Goal: Task Accomplishment & Management: Manage account settings

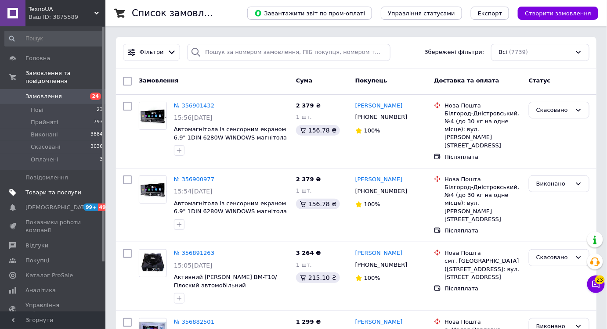
click at [65, 189] on span "Товари та послуги" at bounding box center [53, 193] width 56 height 8
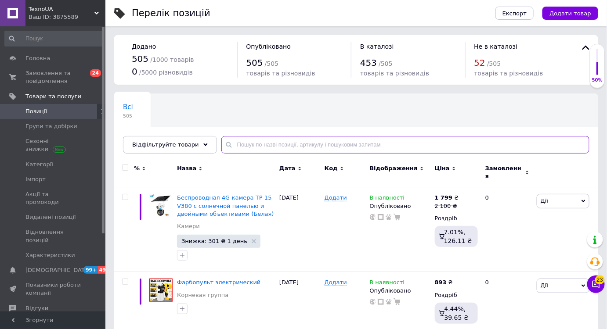
click at [262, 145] on input "text" at bounding box center [405, 145] width 368 height 18
paste input "тример"
type input "тример"
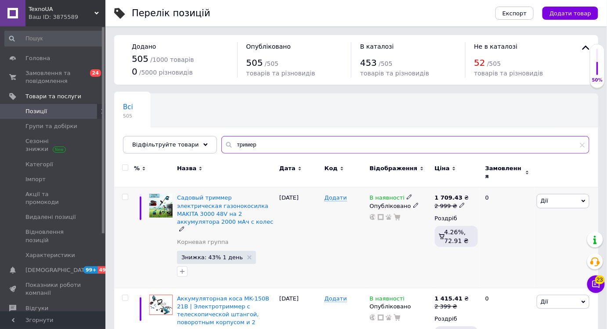
scroll to position [38, 0]
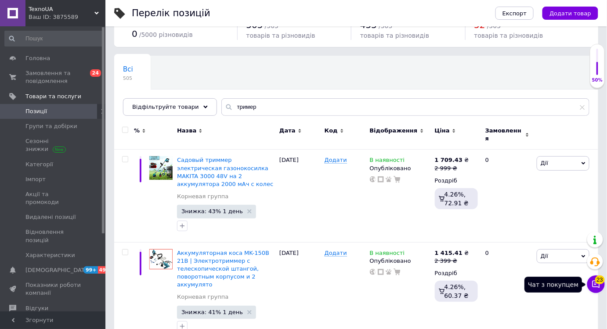
click at [593, 284] on icon at bounding box center [595, 284] width 7 height 7
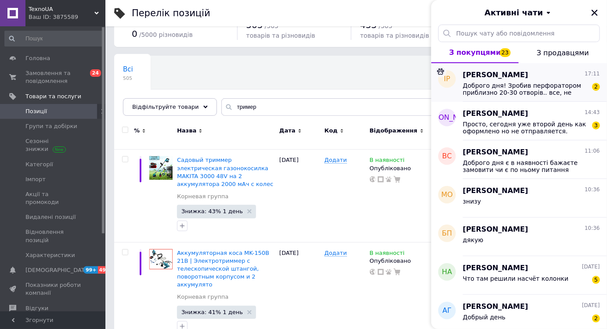
click at [547, 96] on div "[PERSON_NAME] 17:11 Доброго дня! Зробив перфоратором приблизно 20-30 отворів.. …" at bounding box center [535, 82] width 144 height 39
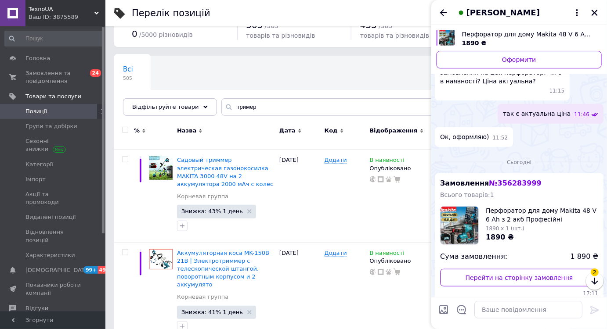
scroll to position [137, 0]
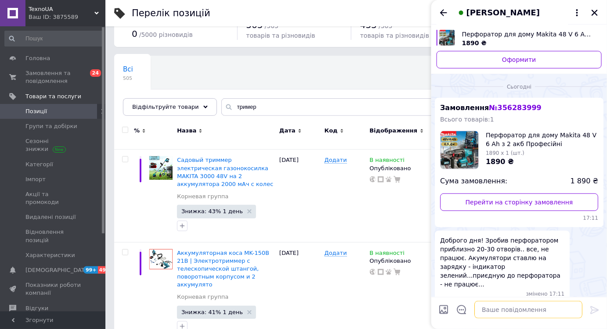
click at [513, 307] on textarea at bounding box center [528, 310] width 108 height 18
type textarea "поставте їх на зарядку на ніч зоб відновити"
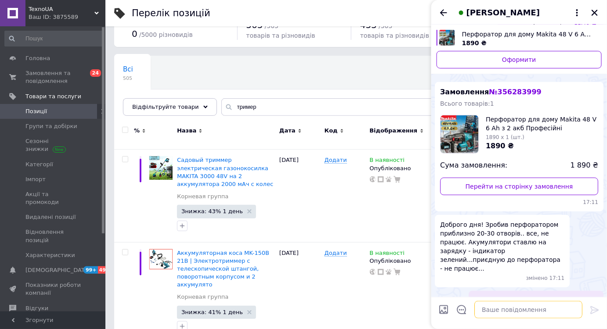
scroll to position [154, 0]
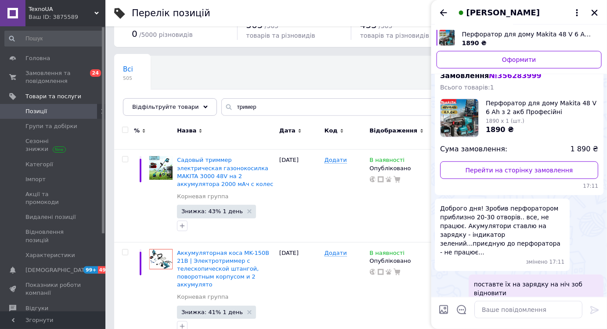
click at [577, 299] on span "17:35" at bounding box center [581, 302] width 15 height 7
drag, startPoint x: 539, startPoint y: 301, endPoint x: 533, endPoint y: 307, distance: 8.7
click at [539, 317] on button "Редагувати" at bounding box center [550, 326] width 105 height 18
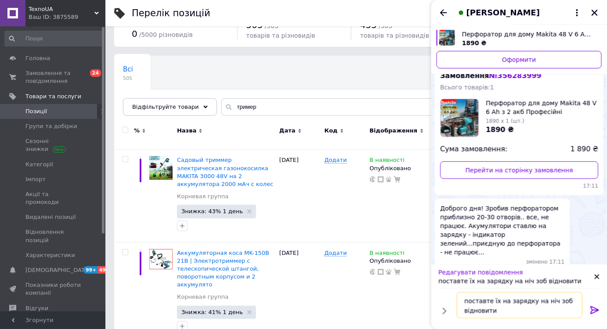
drag, startPoint x: 521, startPoint y: 295, endPoint x: 523, endPoint y: 301, distance: 6.4
click at [521, 298] on textarea "поставте їх на зарядку на ніч зоб відновити" at bounding box center [520, 305] width 126 height 26
click at [545, 300] on textarea "поставте їх на зарядку на ніч зоб відновити" at bounding box center [520, 305] width 126 height 26
click at [549, 299] on textarea "поставте їх на зарядку на ніч зоб відновити" at bounding box center [520, 305] width 126 height 26
type textarea "поставте їх на зарядку на ніч щоб відновити"
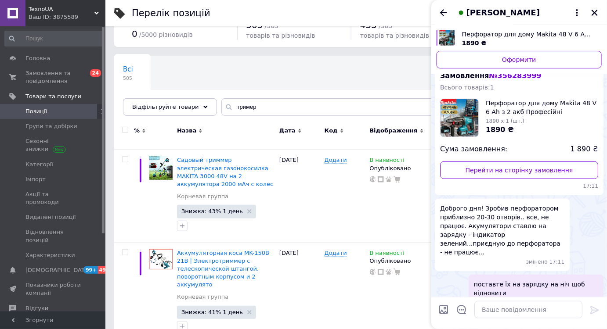
drag, startPoint x: 448, startPoint y: 15, endPoint x: 452, endPoint y: 18, distance: 4.7
click at [448, 14] on icon "Назад" at bounding box center [443, 12] width 11 height 11
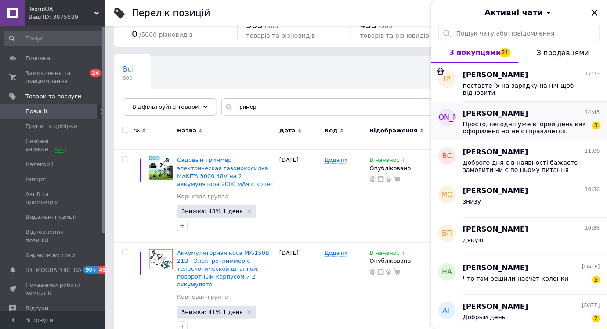
click at [514, 130] on span "Просто, сегодня уже второй день как оформлено но не отправляется." at bounding box center [525, 128] width 125 height 14
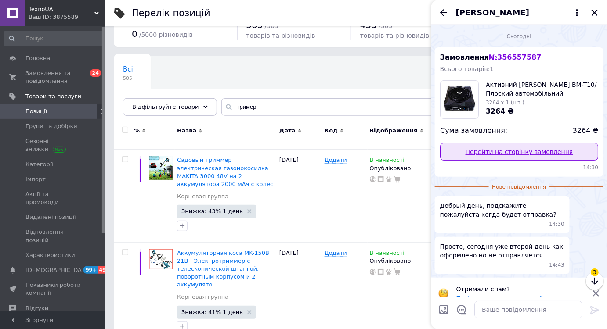
scroll to position [13, 0]
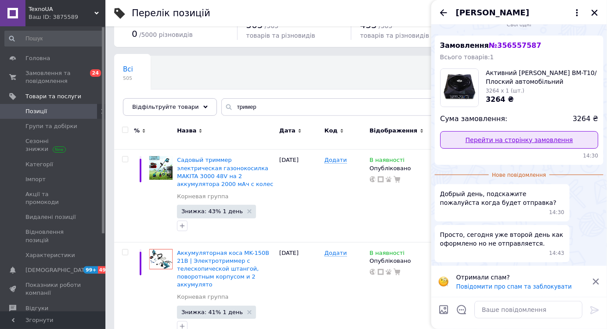
click at [524, 141] on link "Перейти на сторінку замовлення" at bounding box center [519, 140] width 158 height 18
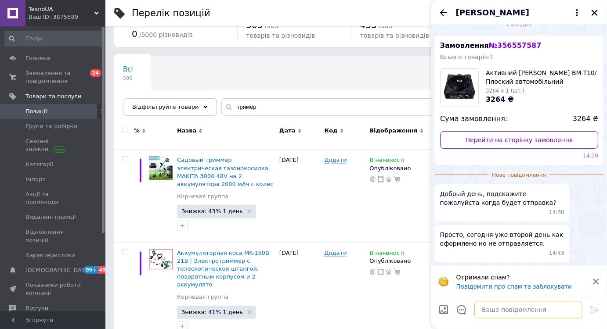
click at [493, 304] on textarea at bounding box center [528, 310] width 108 height 18
type textarea "напишу вам наладну скинуть"
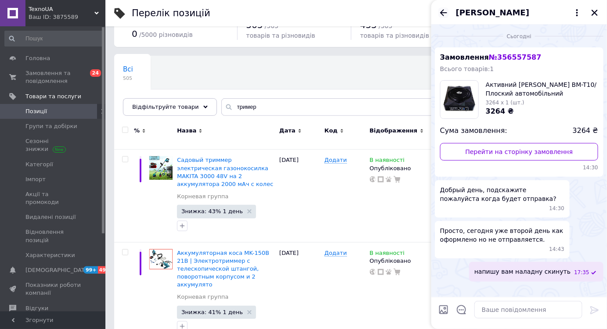
click at [447, 13] on icon "Назад" at bounding box center [443, 12] width 11 height 11
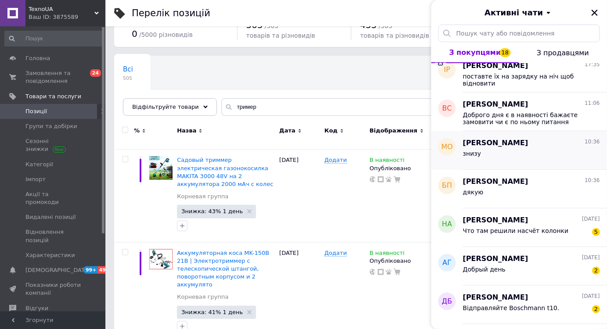
scroll to position [79, 0]
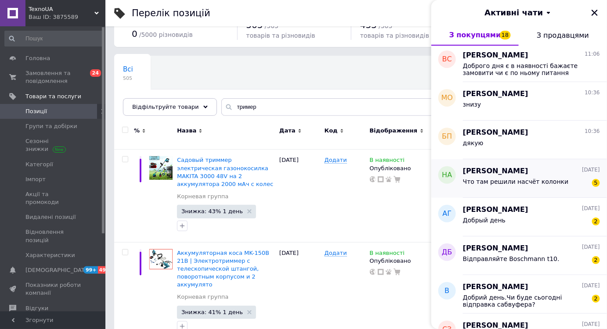
click at [514, 186] on div "Что там решили насчёт колонки" at bounding box center [516, 184] width 106 height 12
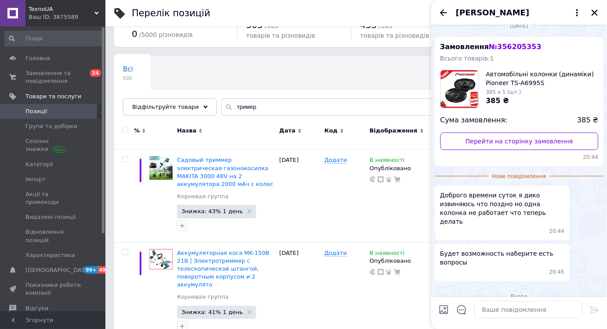
scroll to position [2, 0]
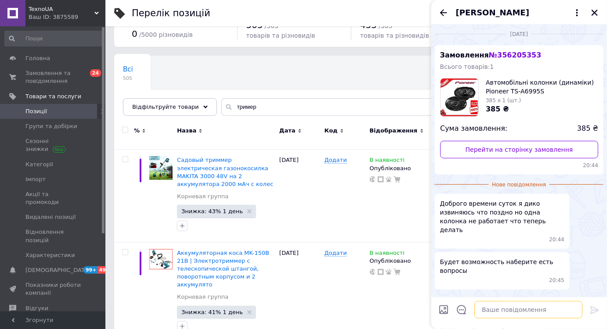
click at [487, 312] on textarea at bounding box center [528, 310] width 108 height 18
type textarea "напишіть [PERSON_NAME]"
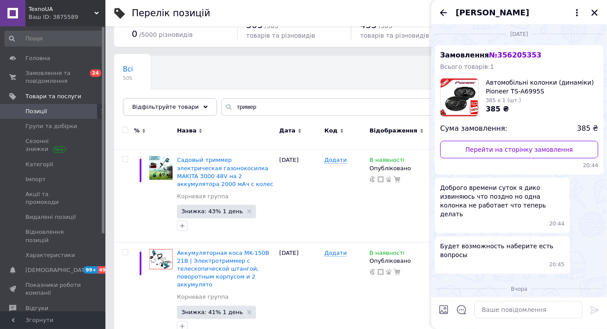
scroll to position [80, 0]
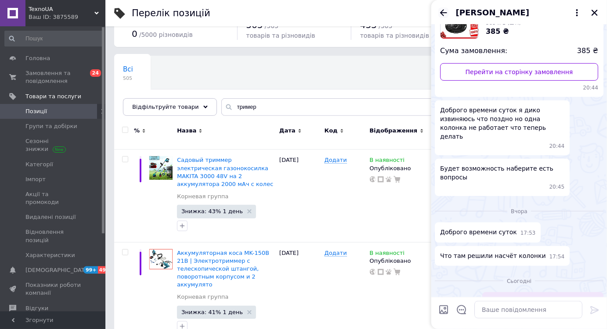
click at [444, 11] on icon "Назад" at bounding box center [443, 12] width 11 height 11
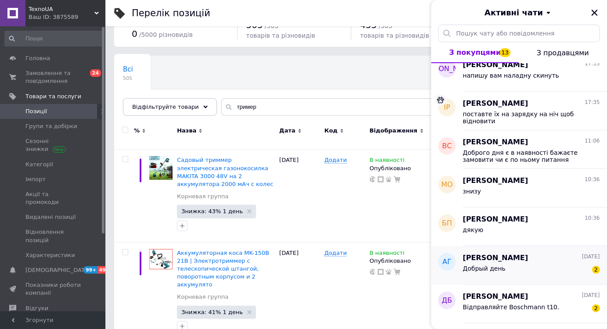
scroll to position [79, 0]
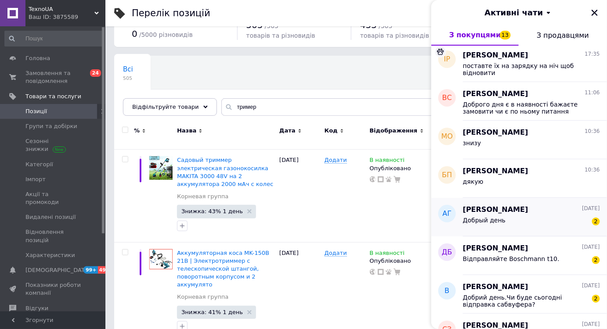
click at [524, 226] on div "Добрый день 2" at bounding box center [531, 222] width 137 height 14
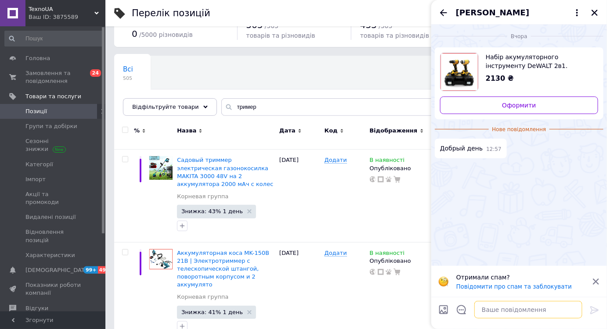
click at [501, 319] on textarea at bounding box center [528, 310] width 108 height 18
type textarea "Доброго дня"
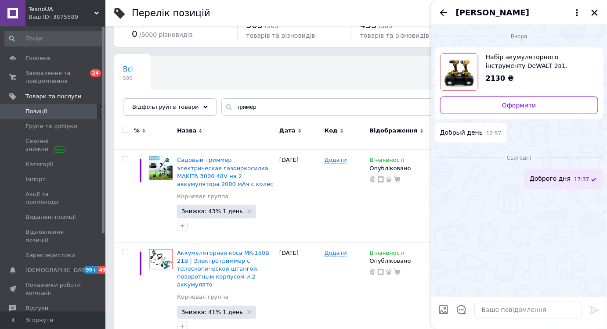
click at [592, 9] on icon "Закрити" at bounding box center [594, 13] width 8 height 8
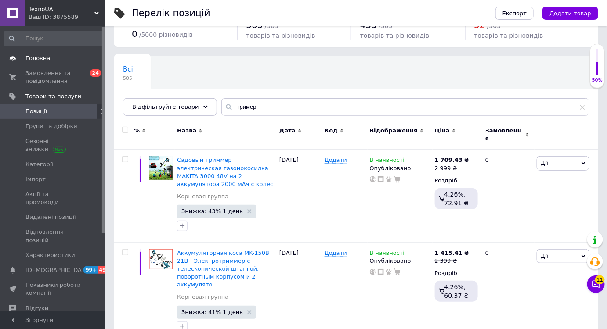
drag, startPoint x: 81, startPoint y: 79, endPoint x: 101, endPoint y: 51, distance: 34.0
click at [80, 79] on span "Замовлення та повідомлення" at bounding box center [53, 77] width 56 height 16
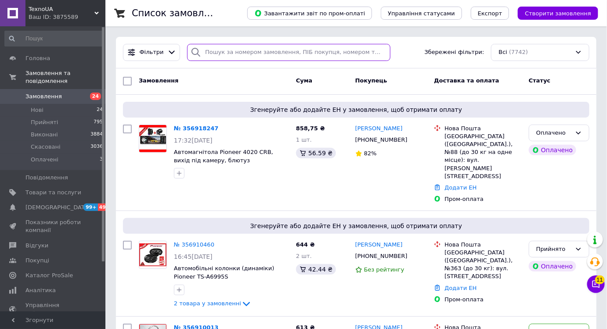
click at [270, 54] on input "search" at bounding box center [288, 52] width 203 height 17
paste input "[PHONE_NUMBER]"
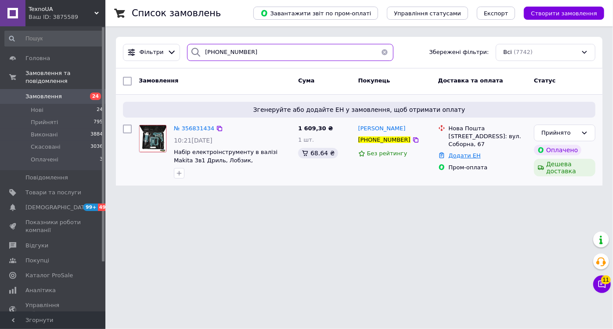
type input "[PHONE_NUMBER]"
click at [459, 152] on link "Додати ЕН" at bounding box center [465, 155] width 32 height 7
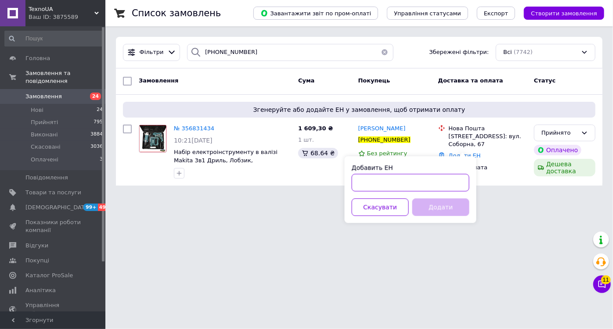
click at [421, 185] on input "Добавить ЕН" at bounding box center [411, 183] width 118 height 18
type input "20451225329581"
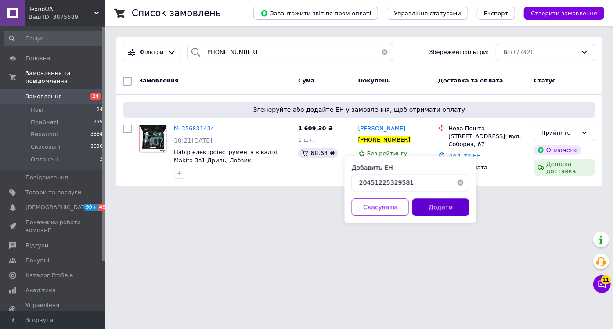
click at [425, 198] on div "Добавить ЕН 20451225329581 Скасувати Додати" at bounding box center [411, 189] width 132 height 67
click at [426, 199] on button "Додати" at bounding box center [440, 207] width 57 height 18
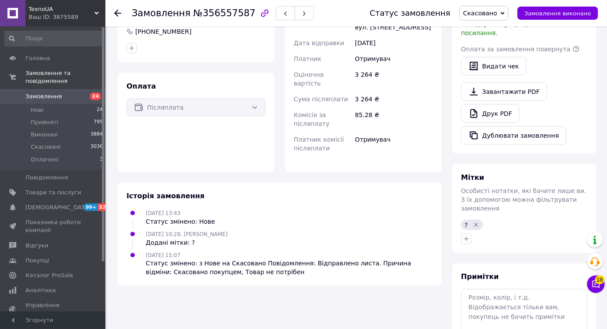
scroll to position [137, 0]
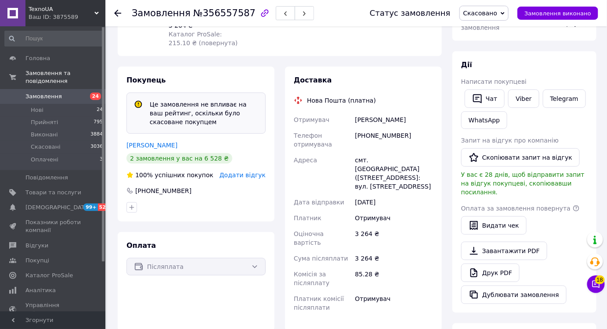
click at [158, 150] on div "Покупець Це замовлення не впливає на ваш рейтинг, оскільки було скасоване покуп…" at bounding box center [196, 144] width 157 height 155
click at [158, 147] on link "Луценко Ксения" at bounding box center [151, 145] width 51 height 7
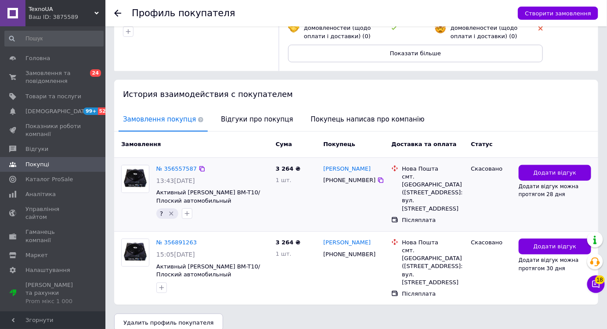
drag, startPoint x: 349, startPoint y: 181, endPoint x: 353, endPoint y: 180, distance: 5.1
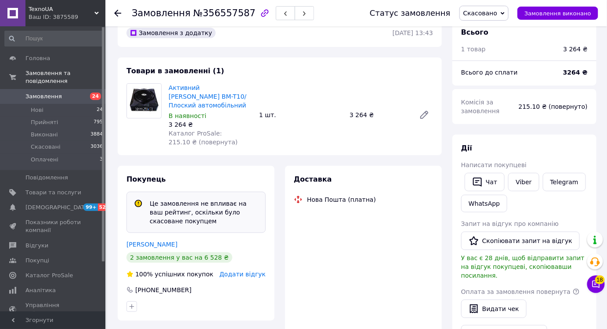
scroll to position [72, 0]
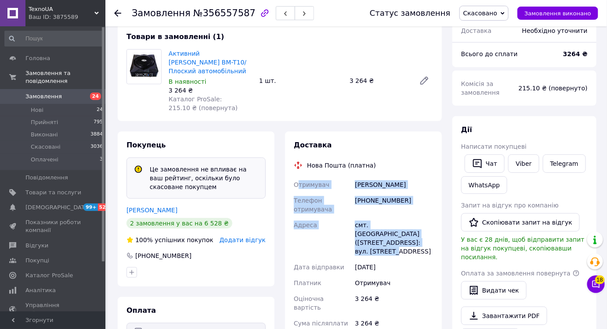
drag, startPoint x: 368, startPoint y: 240, endPoint x: 297, endPoint y: 184, distance: 90.4
click at [297, 184] on div "Отримувач Луценко Ксения Телефон отримувача +380950018589 Адреса смт. Вільшани …" at bounding box center [363, 279] width 143 height 204
copy div "тримувач Луценко Ксения Телефон отримувача +380950018589 Адреса смт. Вільшани (…"
click at [597, 282] on span "18" at bounding box center [600, 280] width 10 height 9
